Goal: Browse casually: Explore the website without a specific task or goal

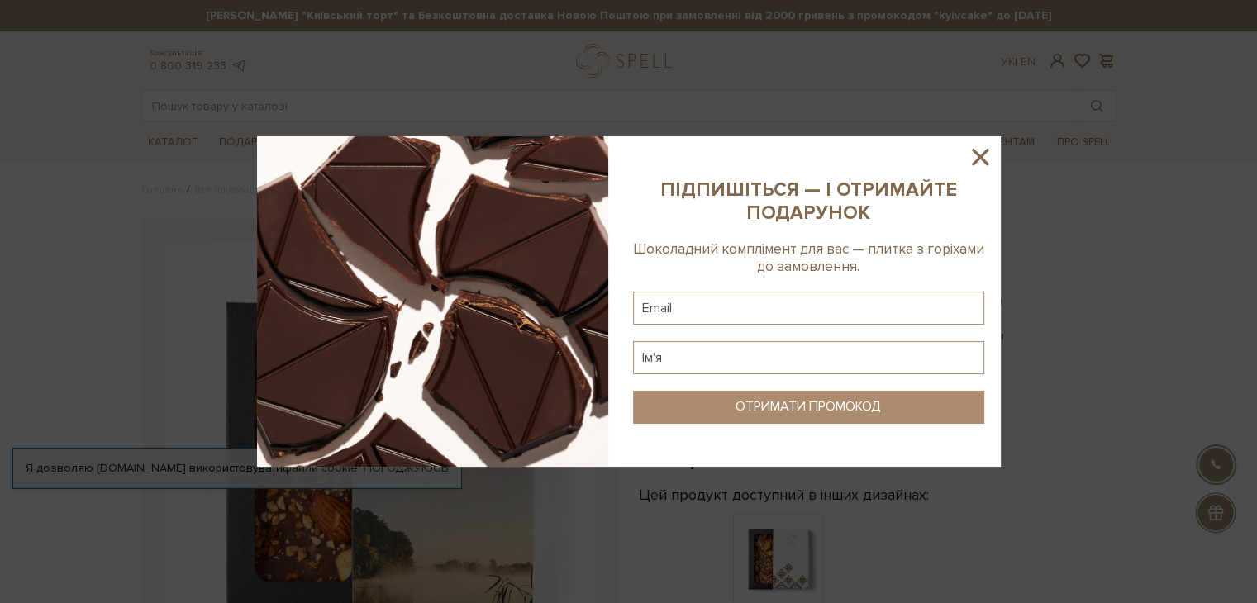
click at [978, 163] on icon at bounding box center [980, 157] width 28 height 28
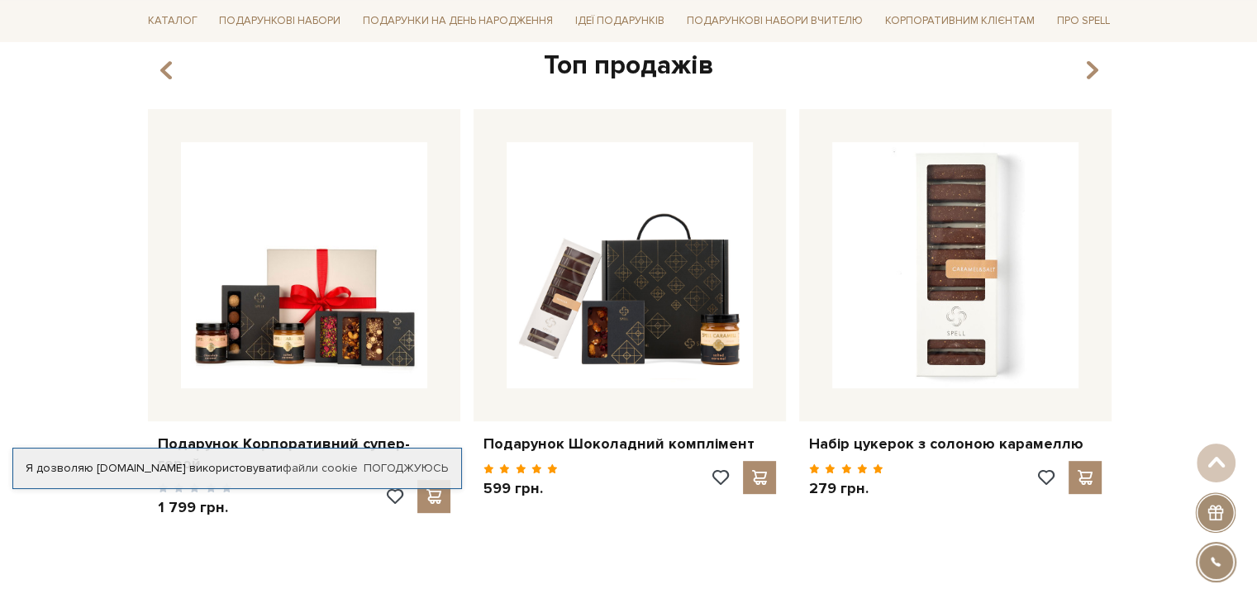
scroll to position [413, 0]
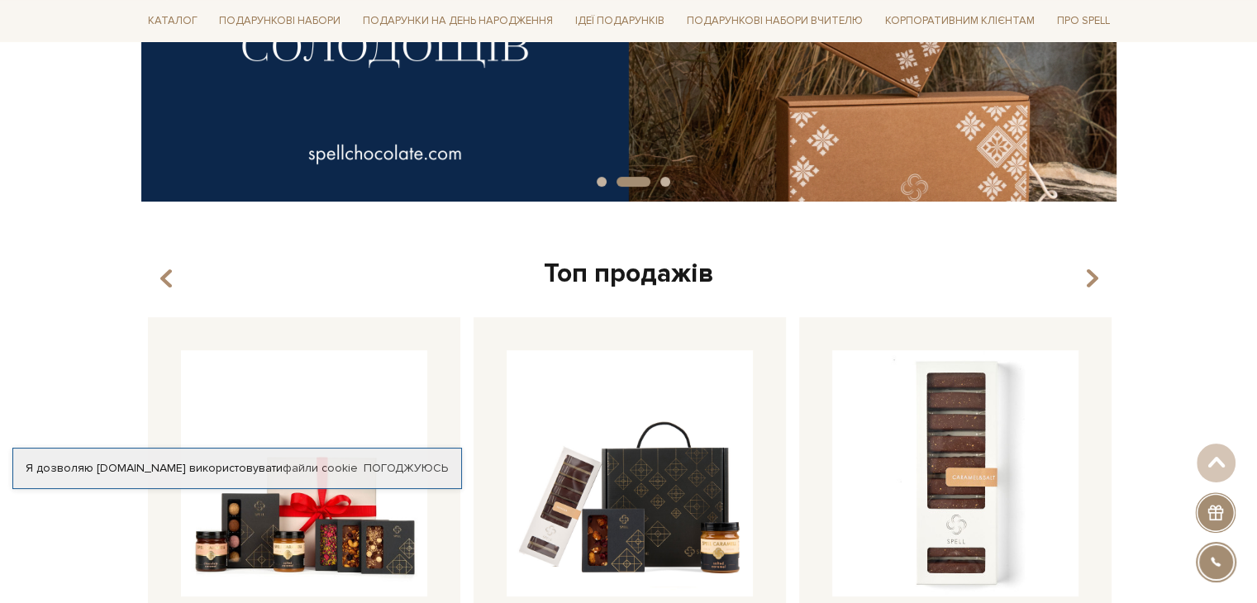
click at [1104, 275] on div "Топ продажів" at bounding box center [628, 274] width 975 height 35
click at [1094, 282] on icon "button" at bounding box center [1091, 279] width 14 height 28
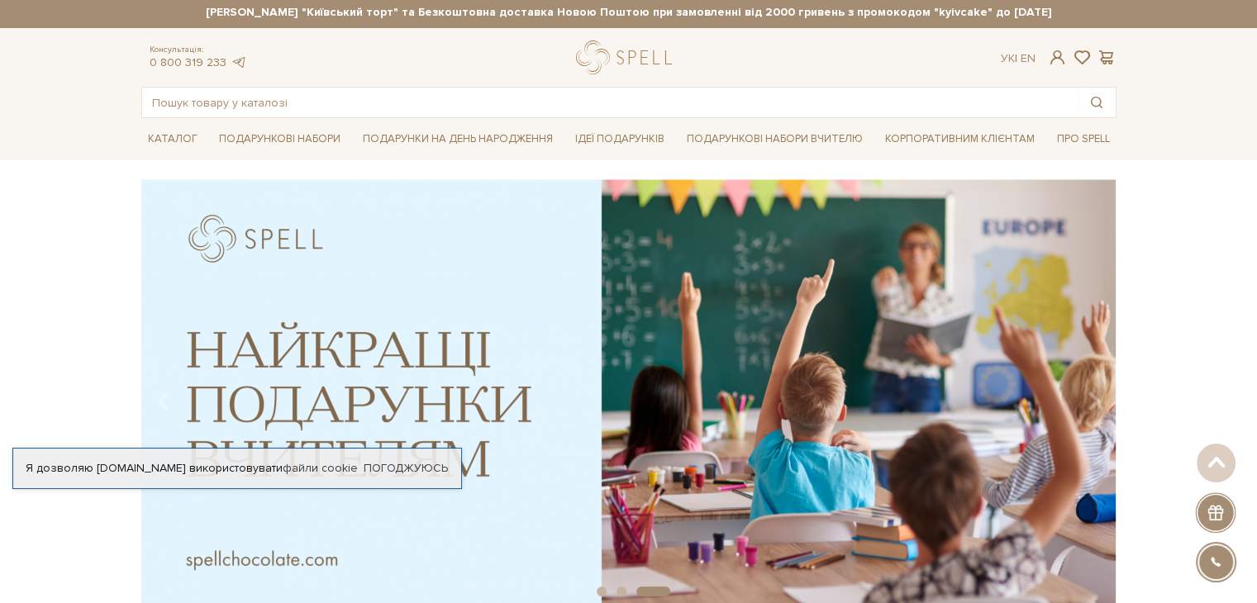
scroll to position [0, 0]
